Goal: Task Accomplishment & Management: Use online tool/utility

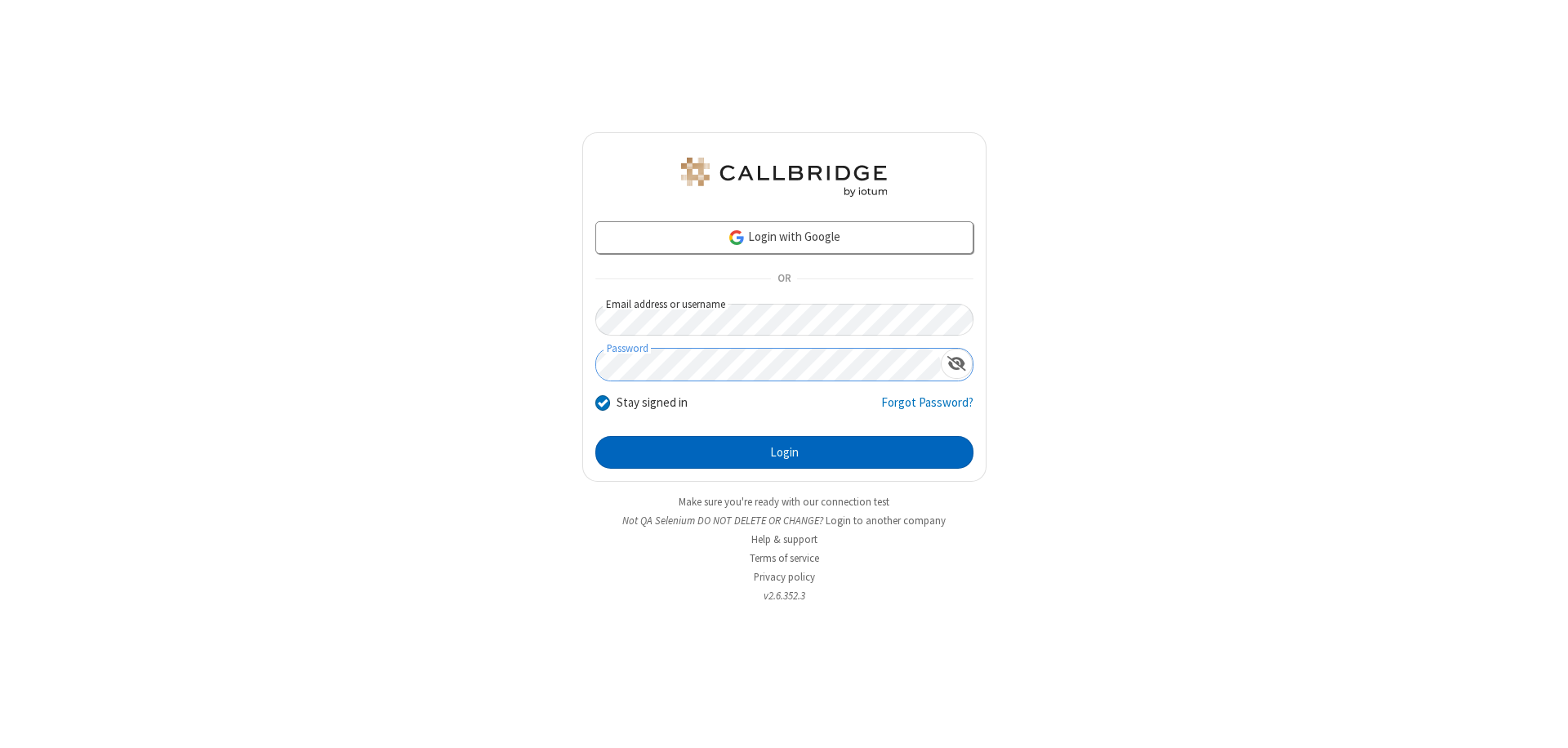
click at [784, 453] on button "Login" at bounding box center [785, 452] width 378 height 33
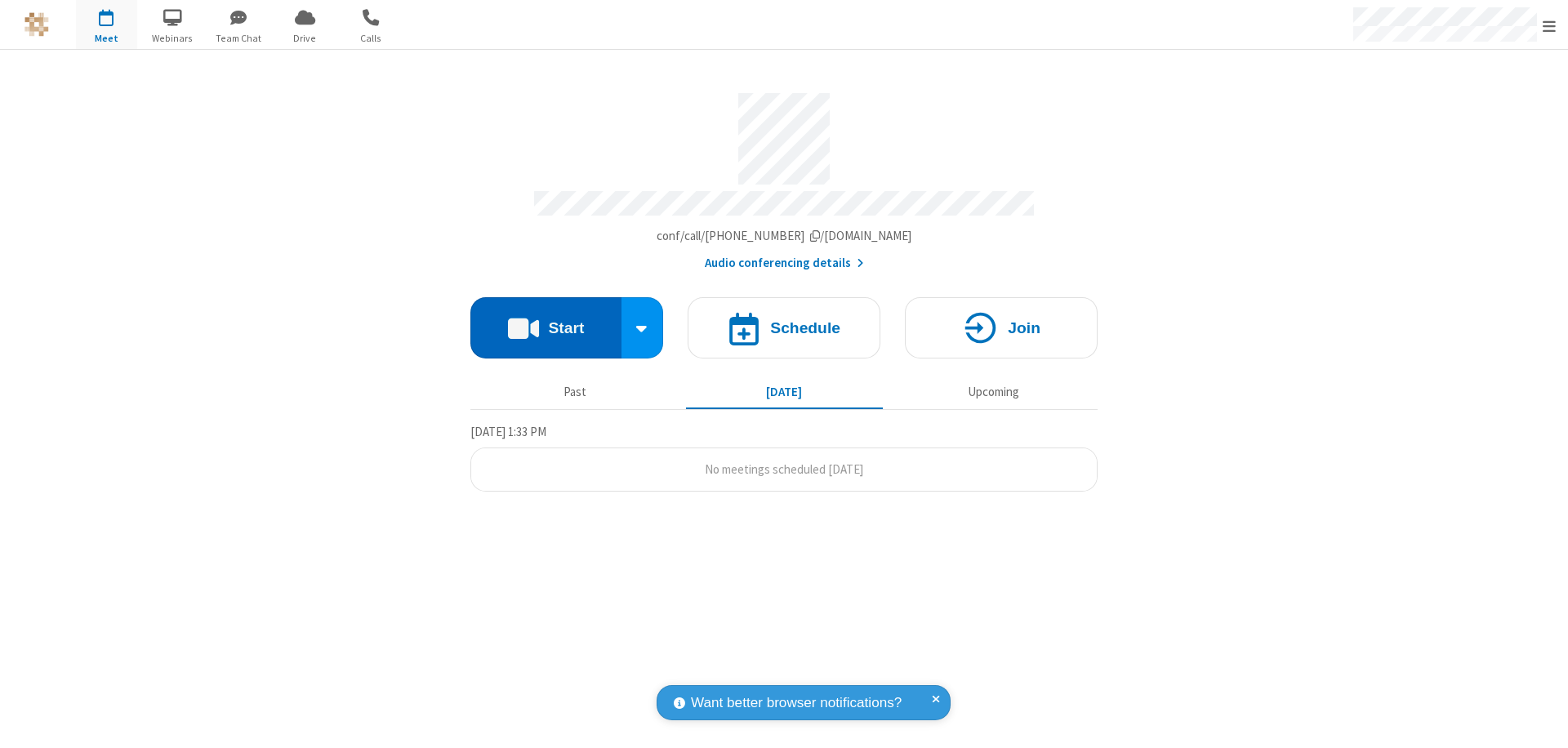
click at [546, 320] on button "Start" at bounding box center [546, 327] width 151 height 61
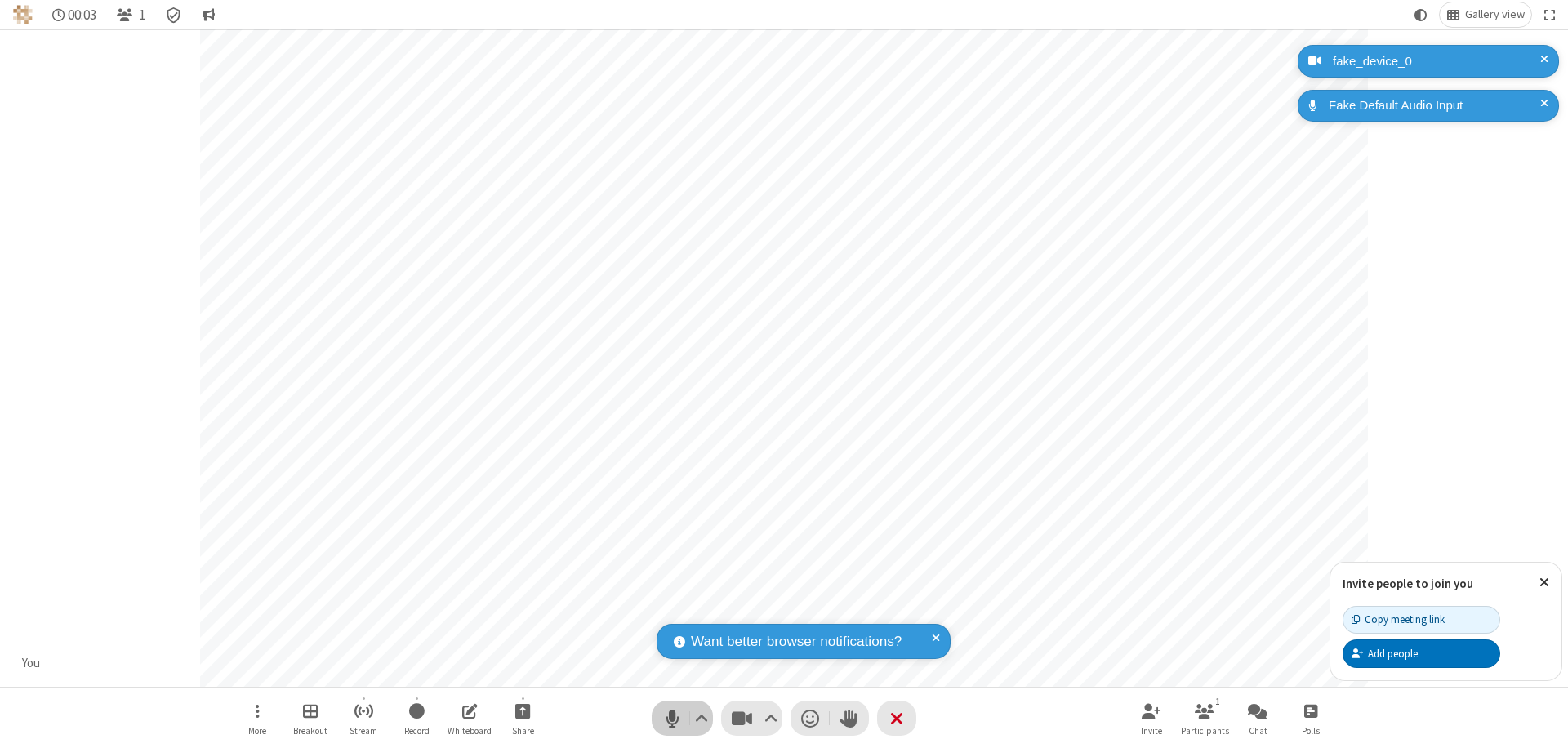
click at [672, 718] on span "Mute (⌘+Shift+A)" at bounding box center [672, 718] width 24 height 23
click at [672, 718] on span "Unmute (⌘+Shift+A)" at bounding box center [672, 718] width 24 height 23
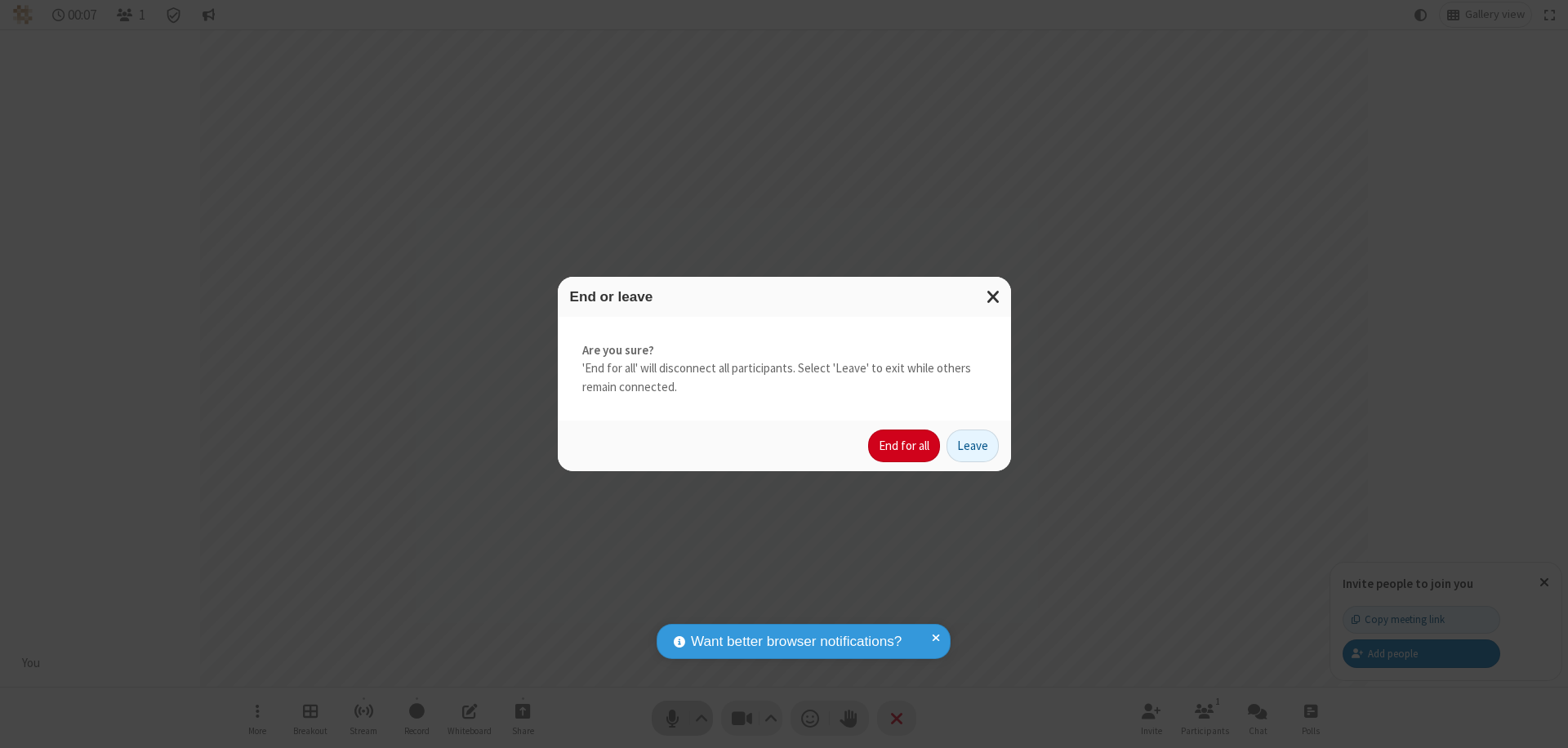
click at [905, 446] on button "End for all" at bounding box center [904, 446] width 72 height 33
